Goal: Use online tool/utility

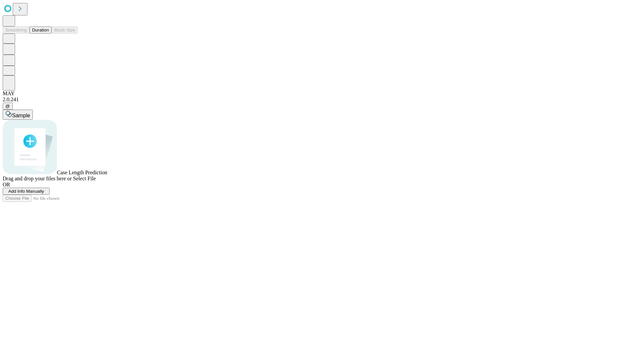
click at [96, 181] on span "Select File" at bounding box center [84, 179] width 23 height 6
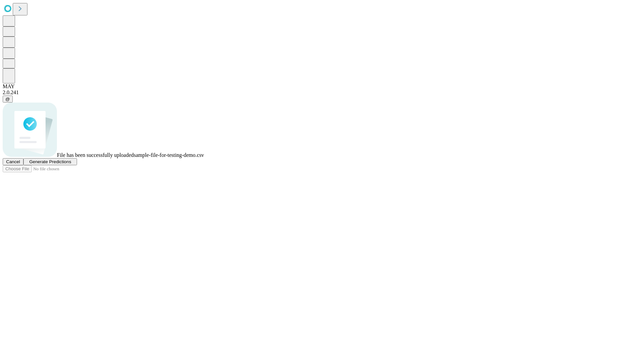
click at [71, 164] on span "Generate Predictions" at bounding box center [50, 161] width 42 height 5
